Goal: Transaction & Acquisition: Purchase product/service

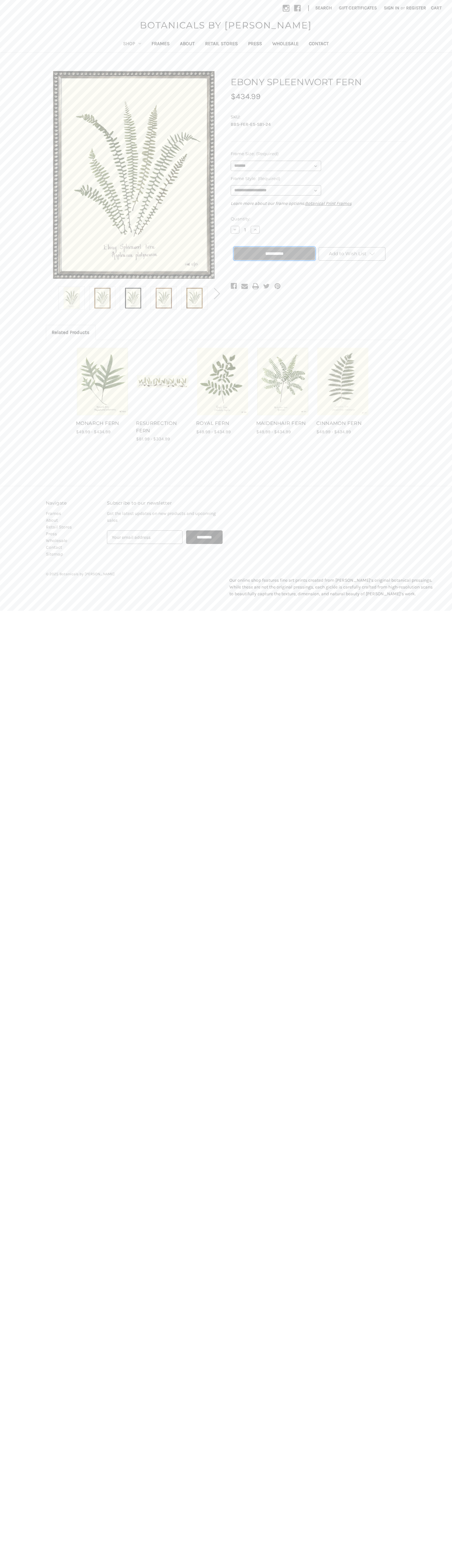
click at [274, 254] on input "**********" at bounding box center [274, 253] width 81 height 13
type input "**********"
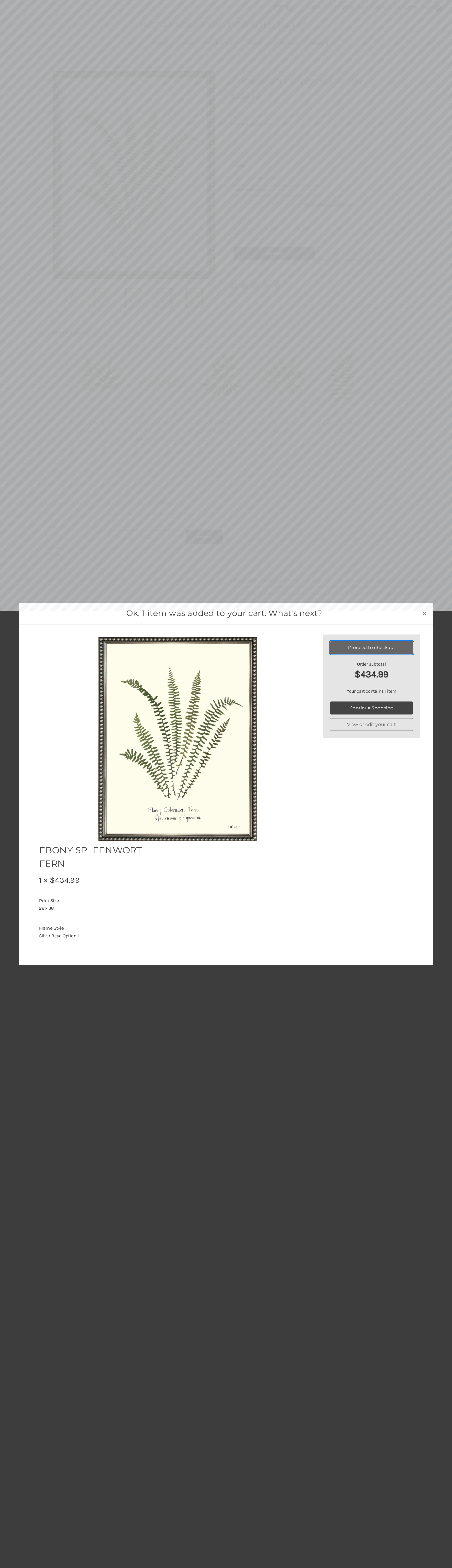
click at [372, 648] on link "Proceed to checkout" at bounding box center [371, 647] width 83 height 13
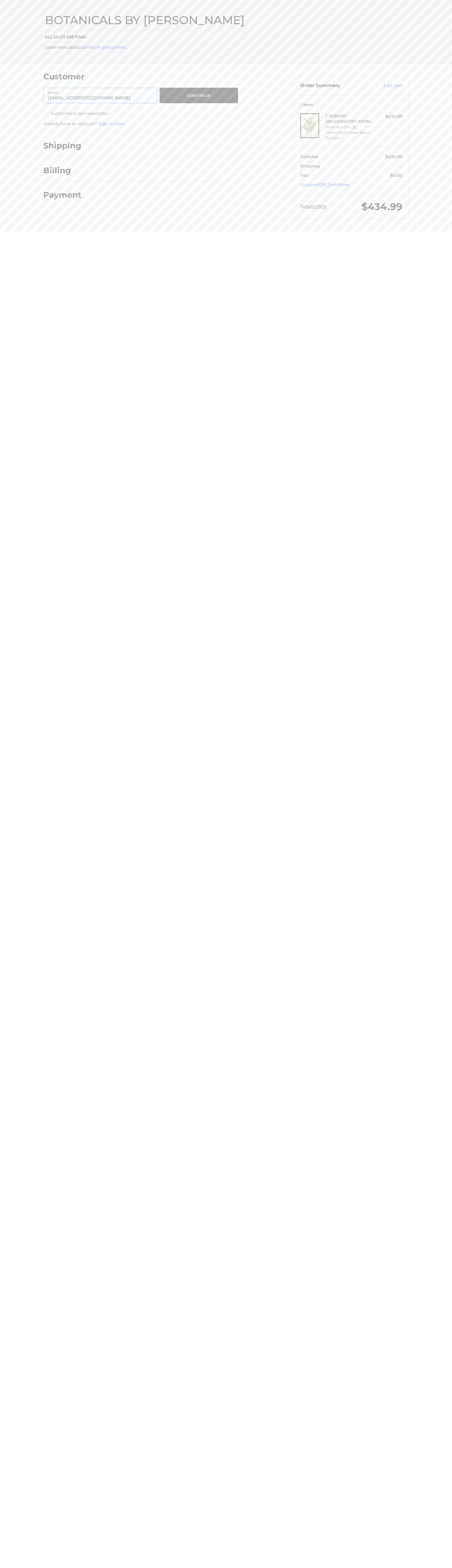
type input "[EMAIL_ADDRESS][DOMAIN_NAME]"
click at [199, 96] on button "Continue" at bounding box center [199, 95] width 79 height 15
select select "**"
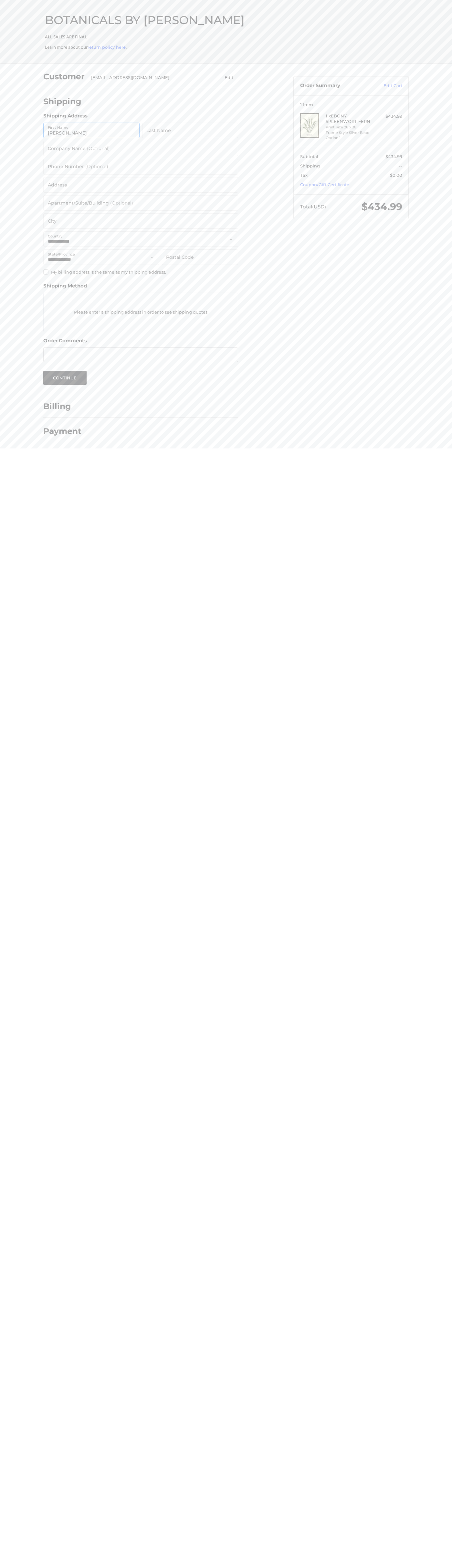
type input "John"
type input "Smith"
type input "John Smith"
type input "6502530000"
type input "4581 Webb Street"
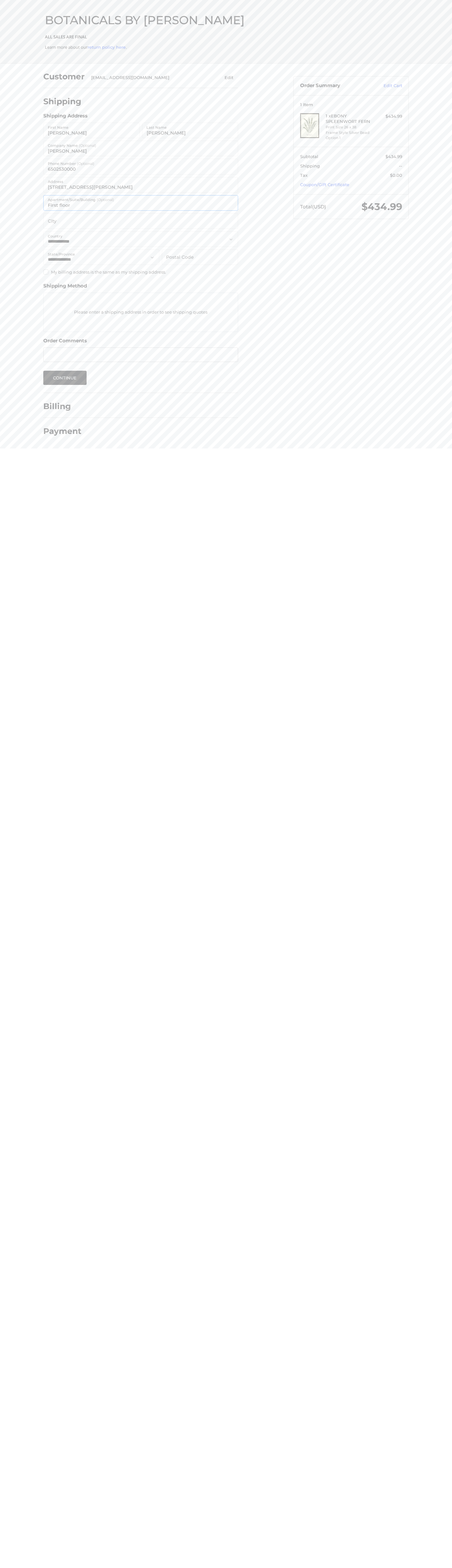
type input "First floor"
type input "pryor"
select select "**"
type input "74361"
click at [81, 200] on label "Apartment/Suite/Building (Optional)" at bounding box center [80, 200] width 66 height 7
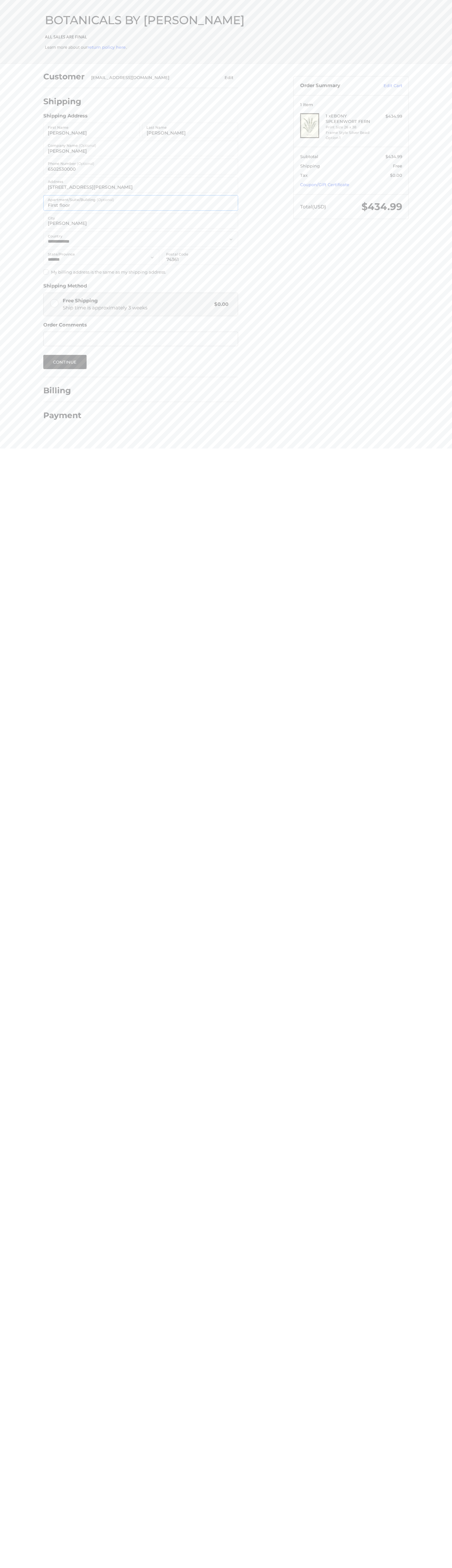
click at [81, 200] on input "First floor" at bounding box center [141, 203] width 195 height 15
click at [65, 362] on button "Continue" at bounding box center [65, 362] width 43 height 14
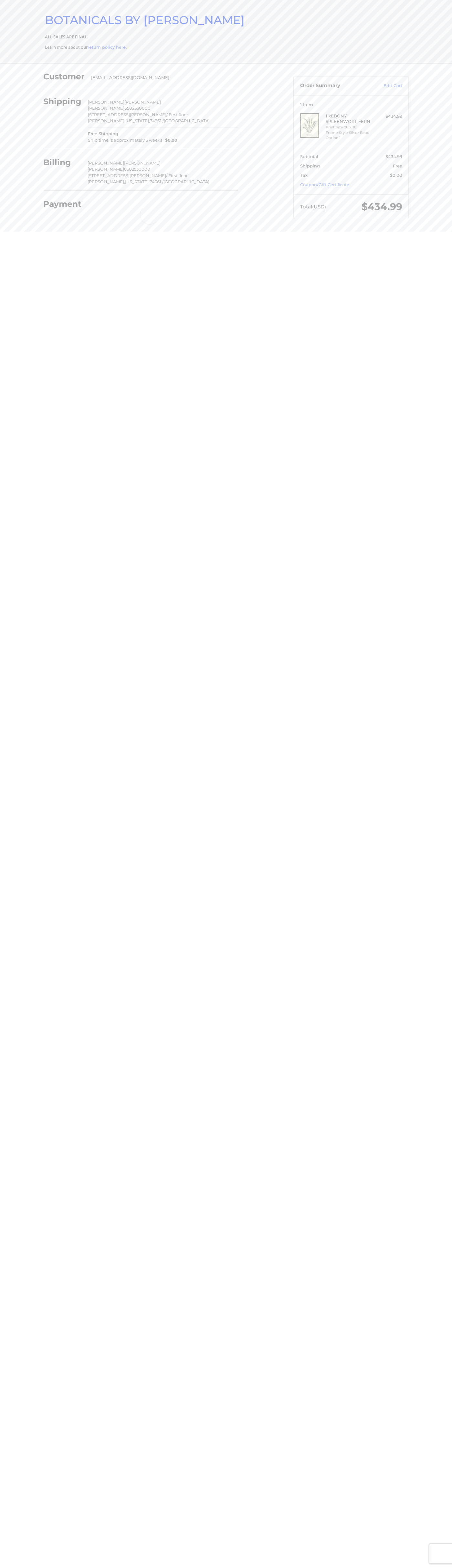
click at [94, 14] on span "BOTANICALS BY [PERSON_NAME]" at bounding box center [145, 19] width 200 height 14
click at [438, 33] on header "Checkout BOTANICALS BY SANDY ALL SALES ARE FINAL Learn more about our return po…" at bounding box center [226, 32] width 452 height 63
click at [302, 232] on html "Checkout BOTANICALS BY SANDY ALL SALES ARE FINAL Learn more about our return po…" at bounding box center [226, 116] width 452 height 232
click at [4, 232] on html "Checkout BOTANICALS BY SANDY ALL SALES ARE FINAL Learn more about our return po…" at bounding box center [226, 116] width 452 height 232
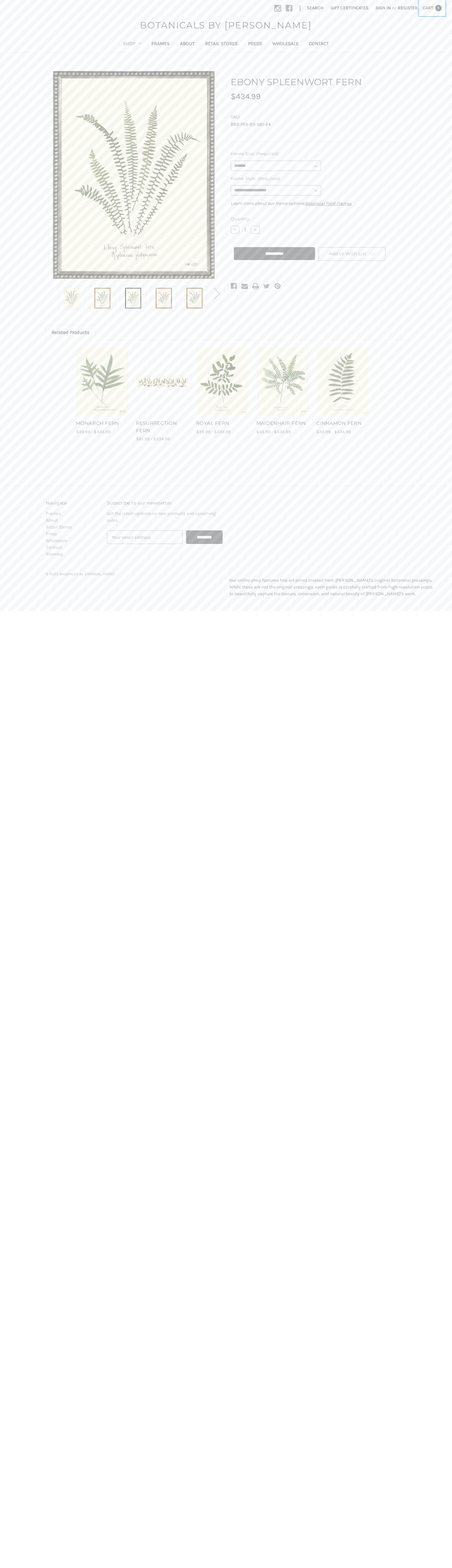
click at [432, 8] on span "Cart" at bounding box center [427, 7] width 10 height 5
click at [416, 63] on link "View Cart" at bounding box center [416, 62] width 43 height 10
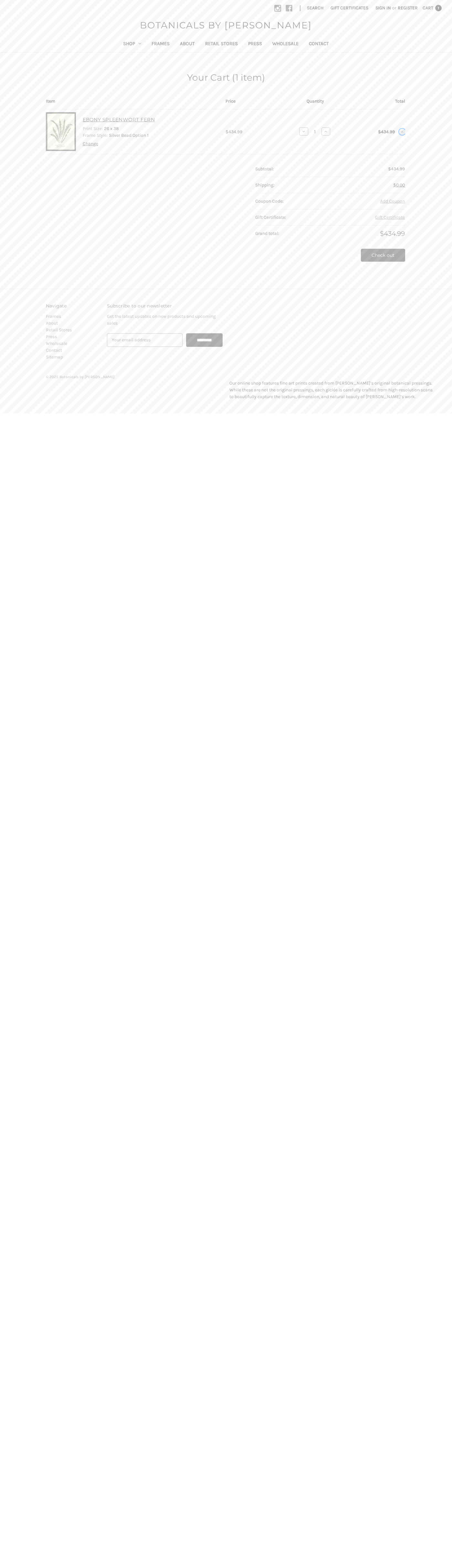
click at [402, 131] on use "Remove EBONY SPLEENWORT FERN from cart" at bounding box center [402, 132] width 2 height 2
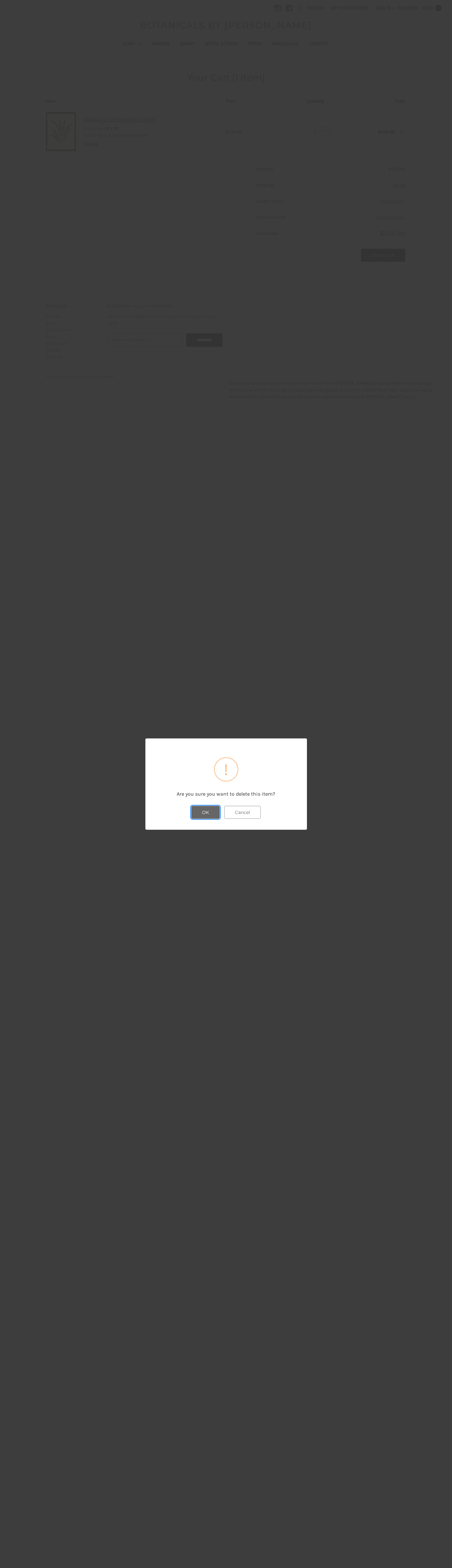
click at [205, 812] on button "OK" at bounding box center [205, 812] width 29 height 13
